Goal: Check status

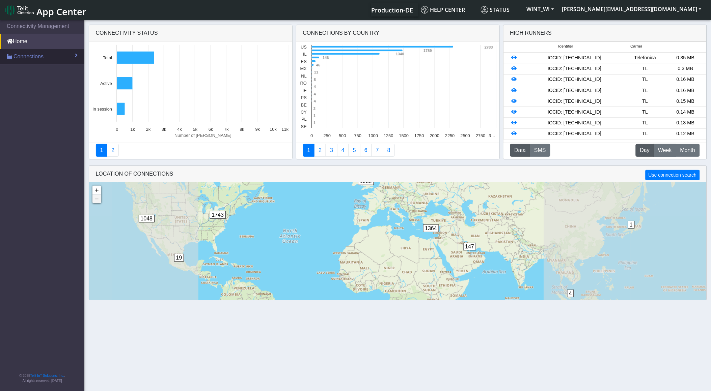
click at [47, 53] on link "Connections" at bounding box center [42, 56] width 84 height 15
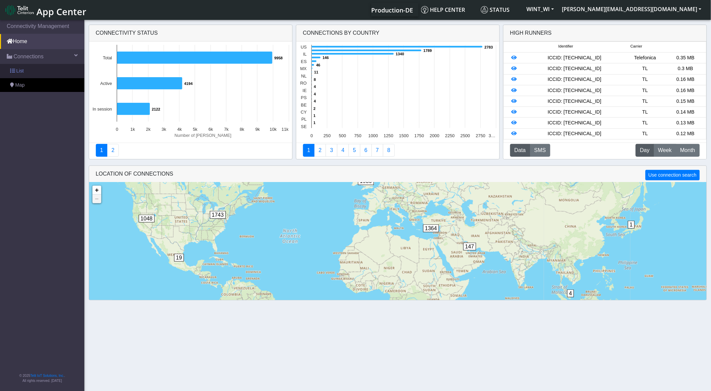
click at [45, 75] on link "List" at bounding box center [42, 71] width 84 height 14
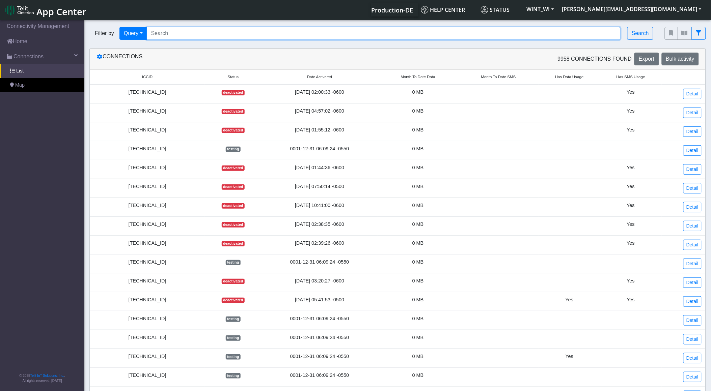
click at [160, 35] on input "Search..." at bounding box center [384, 33] width 474 height 13
paste input "salesforce admin is investigating the issue, pending udpates. [PERSON_NAME] has…"
type input "salesforce admin is investigating the issue, pending udpates. [PERSON_NAME] has…"
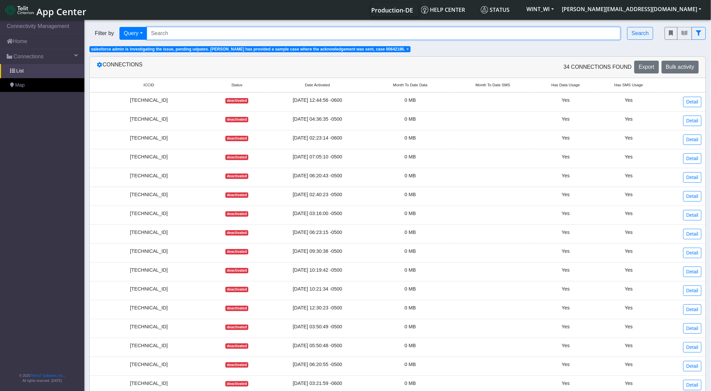
click at [348, 38] on input "Search..." at bounding box center [384, 33] width 474 height 13
paste input "89358151000028641937"
type input "89358151000028641937"
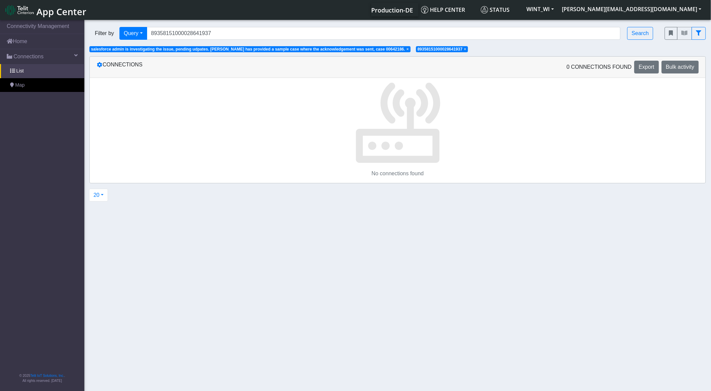
click at [406, 48] on span "×" at bounding box center [407, 49] width 2 height 5
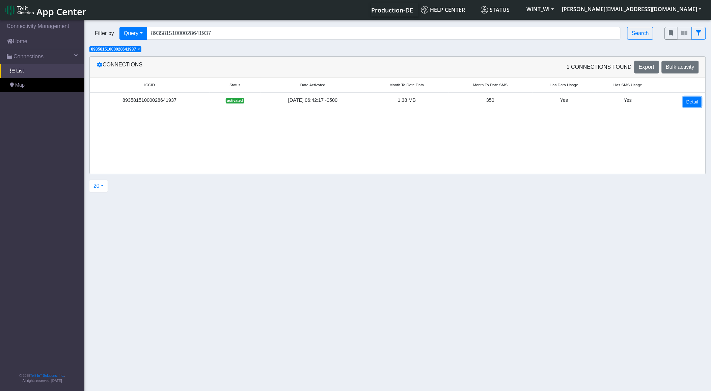
click at [687, 103] on link "Detail" at bounding box center [692, 102] width 18 height 10
